Goal: Task Accomplishment & Management: Use online tool/utility

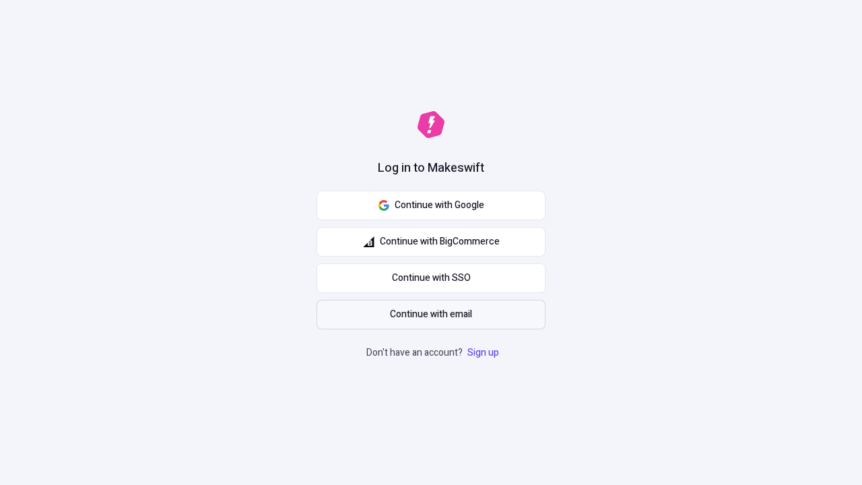
click at [431, 315] on span "Continue with email" at bounding box center [431, 314] width 82 height 15
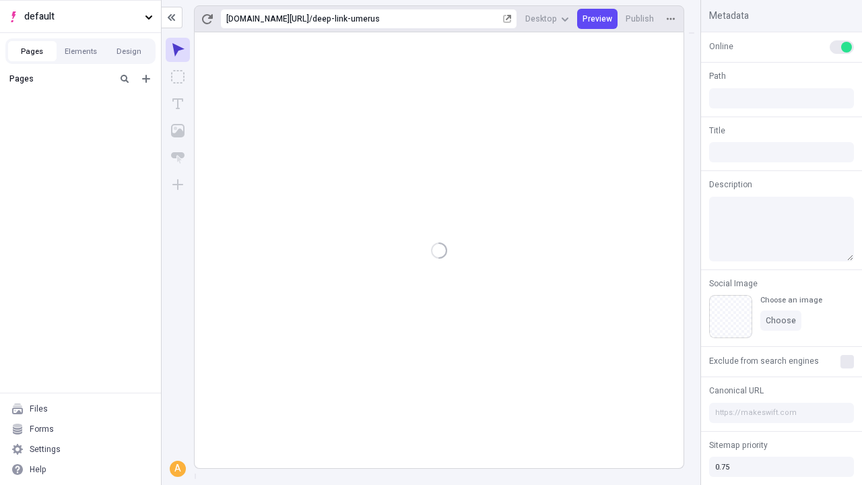
type input "/deep-link-umerus"
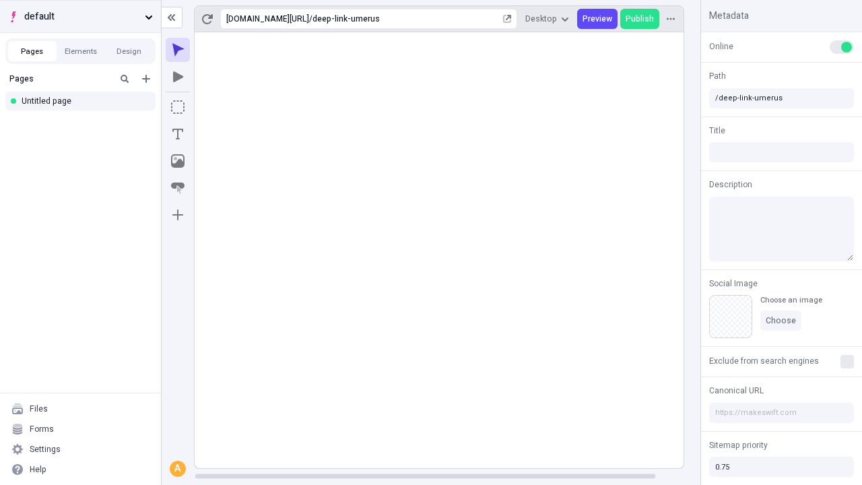
click at [80, 16] on span "default" at bounding box center [81, 16] width 115 height 15
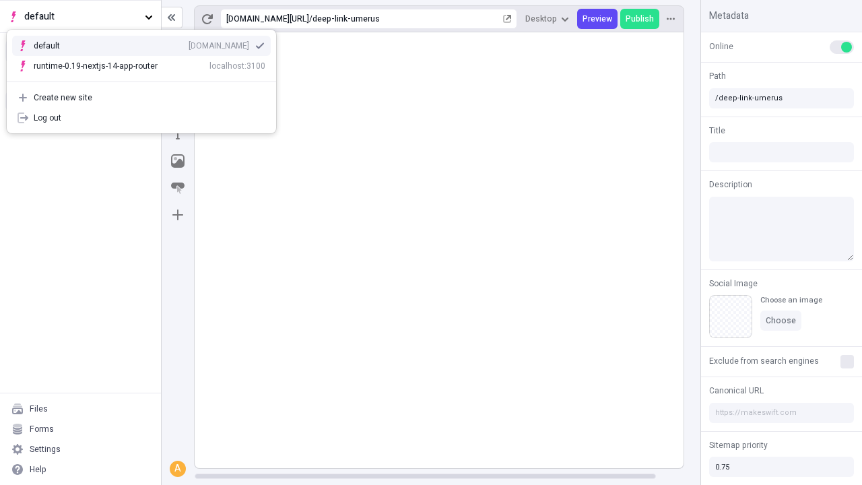
click at [189, 43] on div "qee9k4dy7d.staging.makeswift.site" at bounding box center [219, 45] width 61 height 11
click at [146, 79] on icon "Add new" at bounding box center [146, 79] width 8 height 8
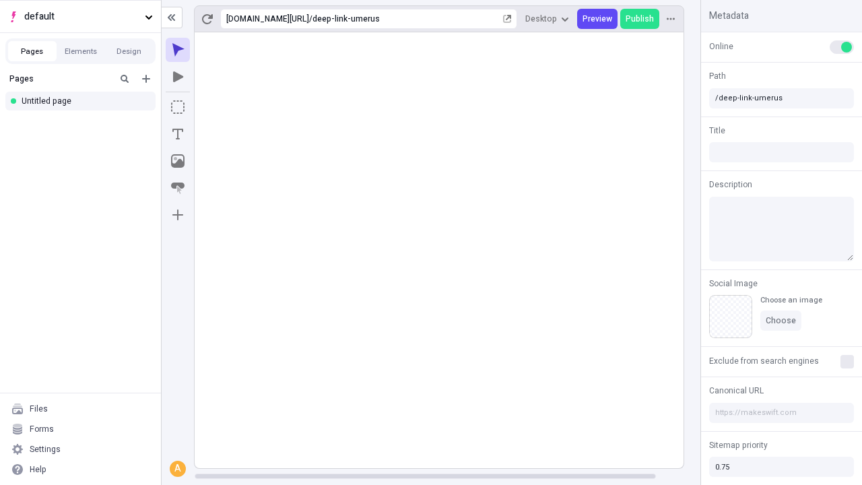
click at [84, 123] on div "Blank page" at bounding box center [84, 125] width 129 height 20
type input "/page"
